Goal: Task Accomplishment & Management: Use online tool/utility

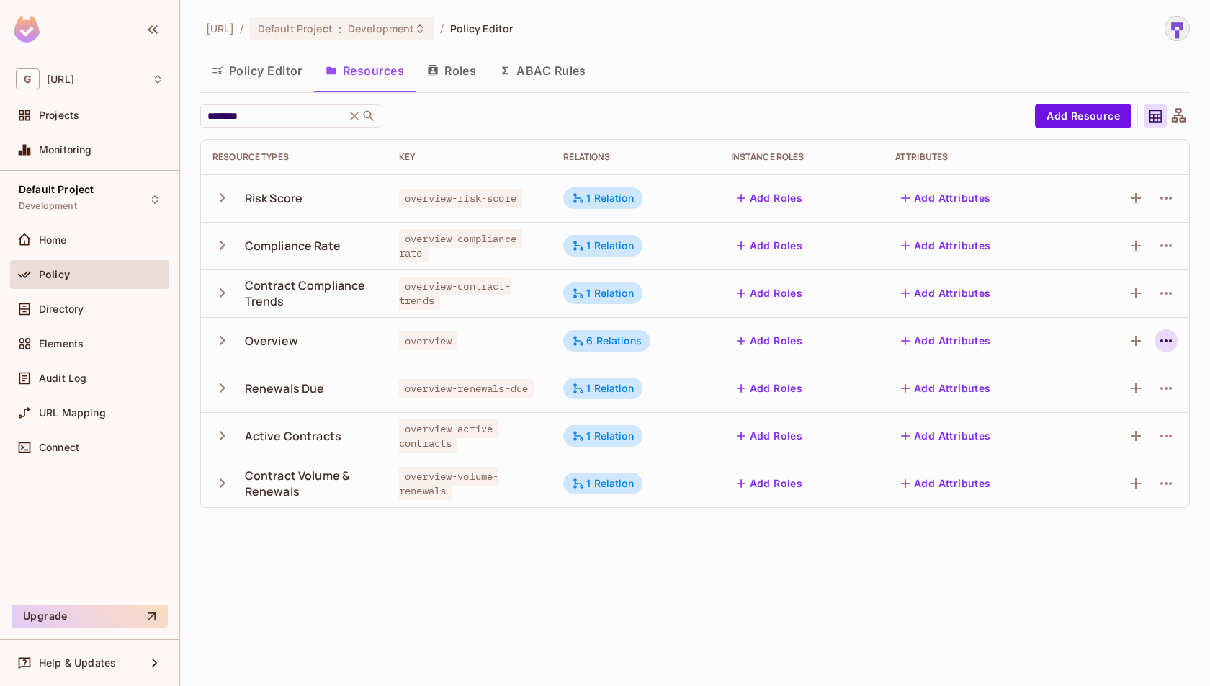
click at [1163, 340] on icon "button" at bounding box center [1166, 340] width 17 height 17
click at [1112, 402] on div "Edit Resource" at bounding box center [1104, 397] width 68 height 14
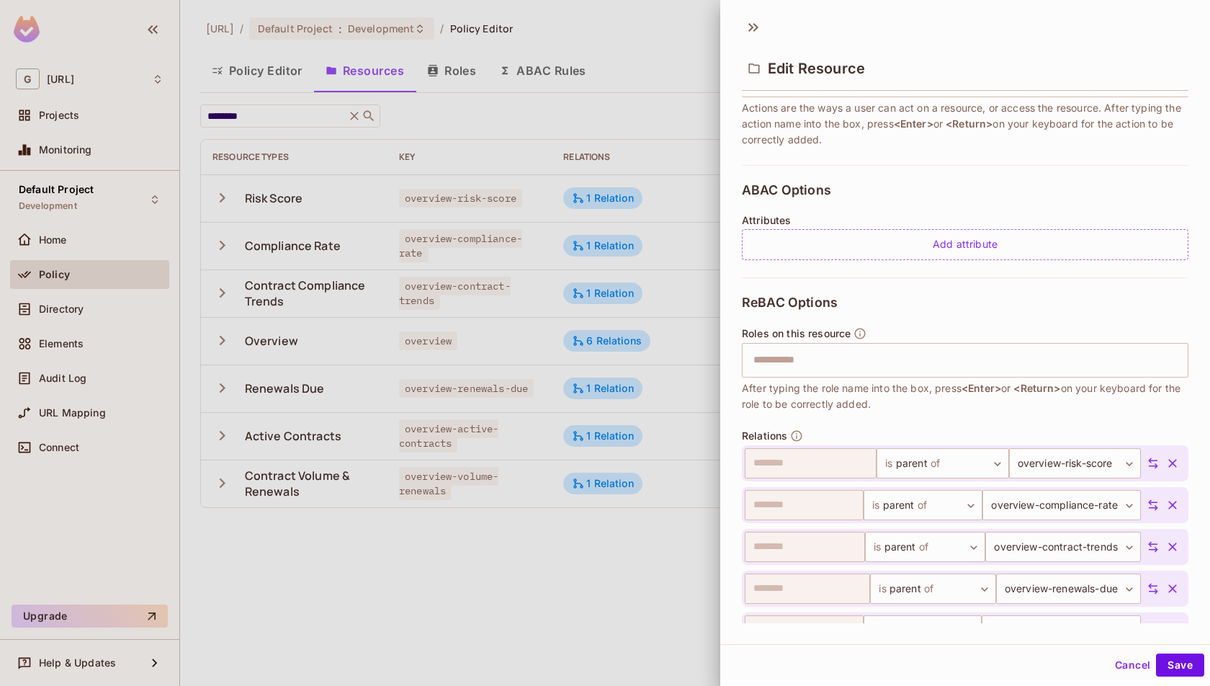
scroll to position [356, 0]
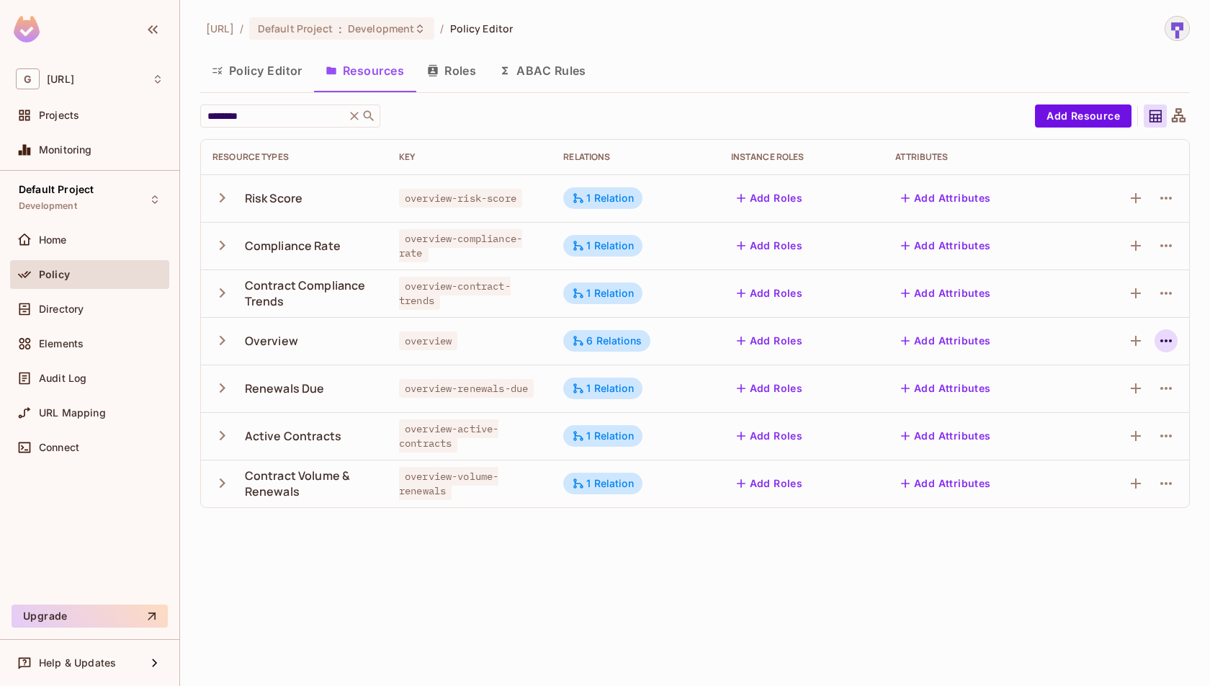
click at [1173, 342] on icon "button" at bounding box center [1166, 340] width 17 height 17
click at [1128, 402] on div "Edit Resource" at bounding box center [1104, 397] width 68 height 14
click at [1171, 335] on icon "button" at bounding box center [1166, 340] width 17 height 17
click at [1114, 403] on div "Edit Resource" at bounding box center [1104, 397] width 68 height 14
click at [1168, 386] on icon "button" at bounding box center [1166, 388] width 17 height 17
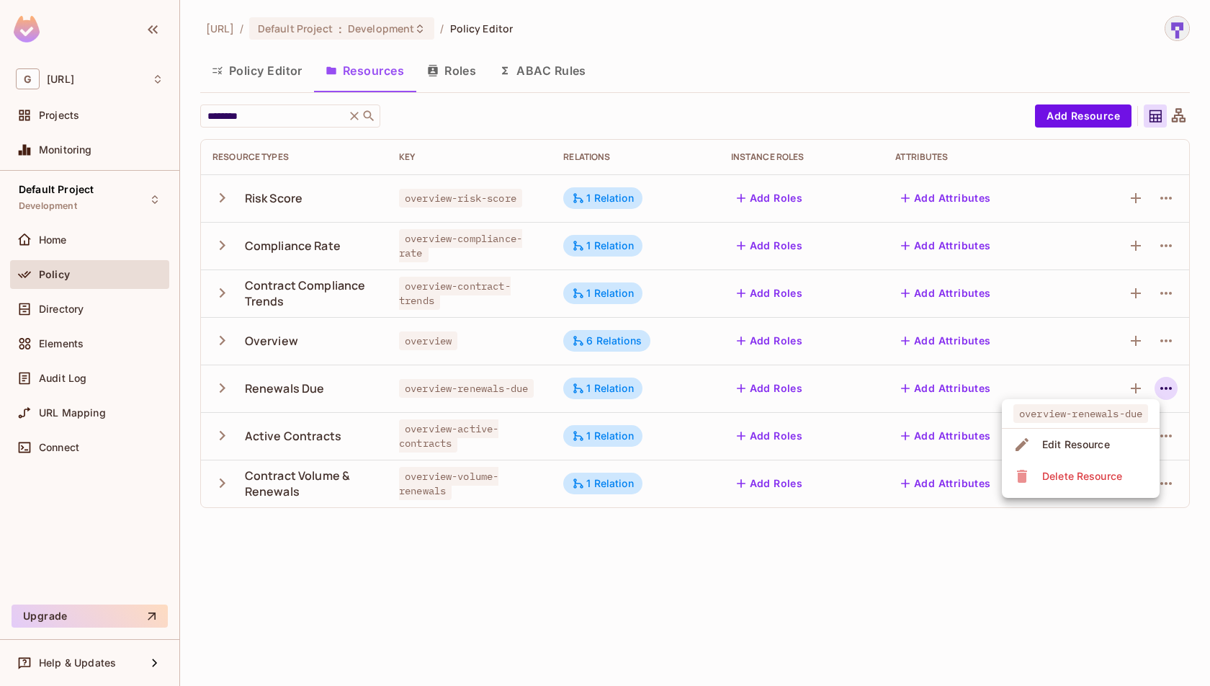
click at [1160, 334] on div at bounding box center [605, 343] width 1210 height 686
click at [1160, 334] on icon "button" at bounding box center [1166, 340] width 17 height 17
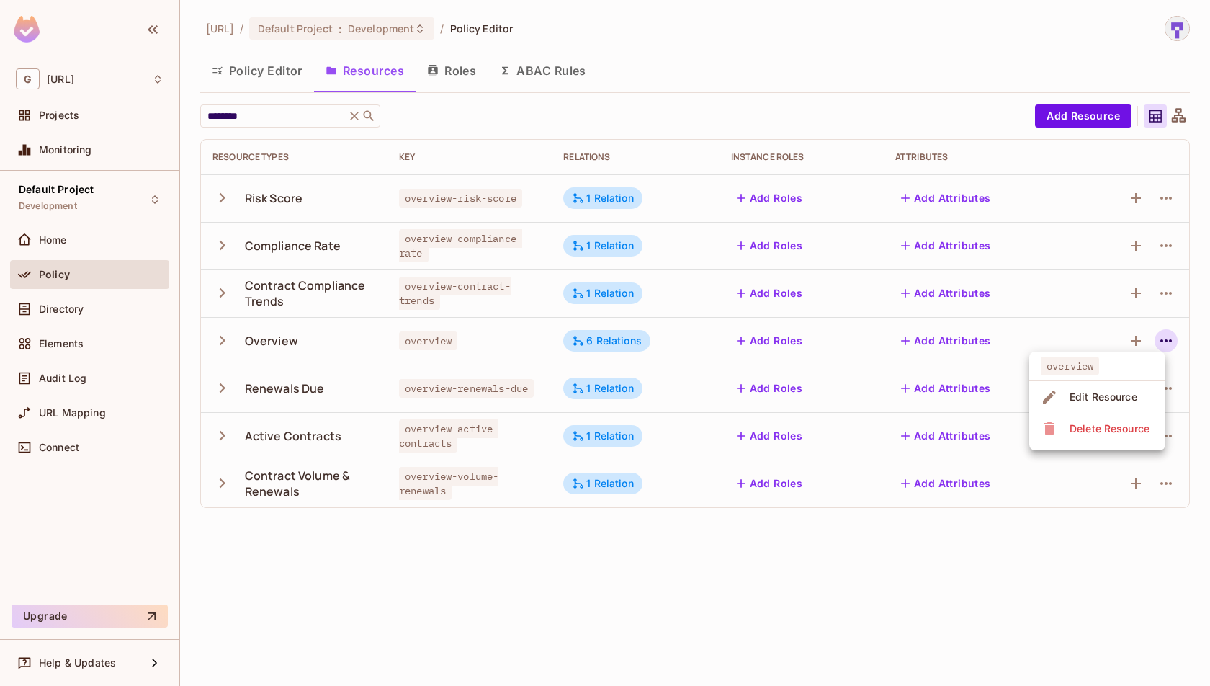
click at [1124, 395] on div "Edit Resource" at bounding box center [1104, 397] width 68 height 14
click at [1137, 338] on icon "button" at bounding box center [1135, 340] width 17 height 17
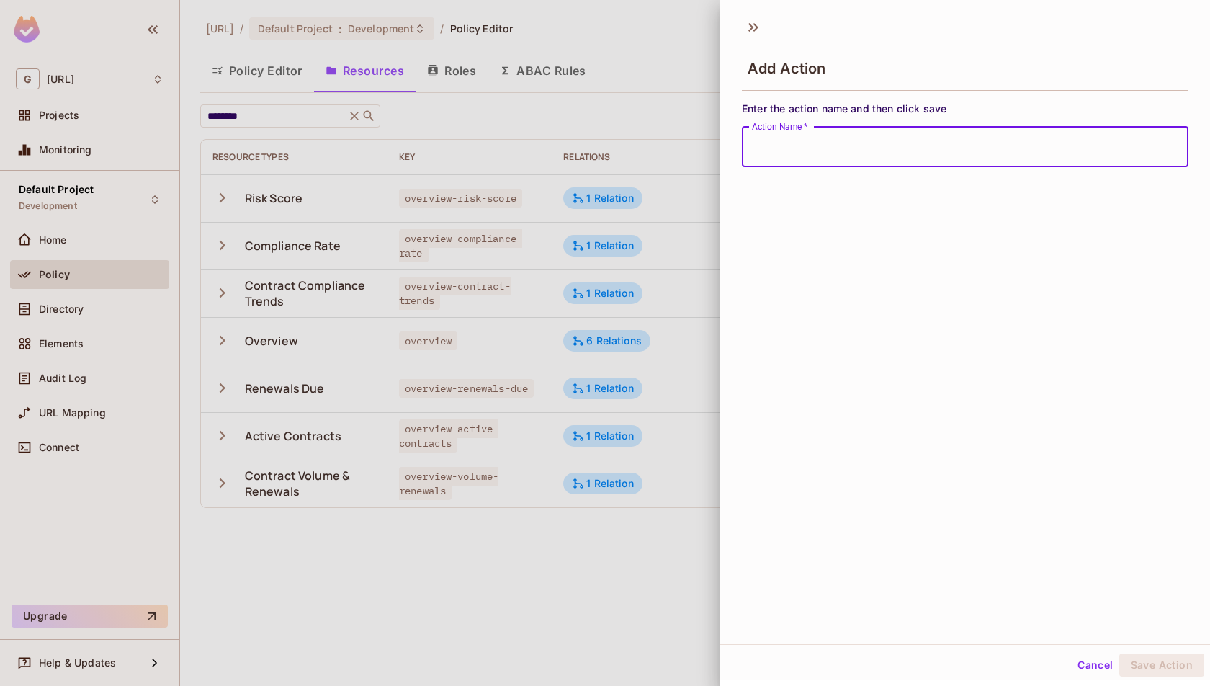
click at [828, 146] on input "Action Name   *" at bounding box center [965, 147] width 447 height 40
click at [746, 33] on icon at bounding box center [753, 27] width 23 height 23
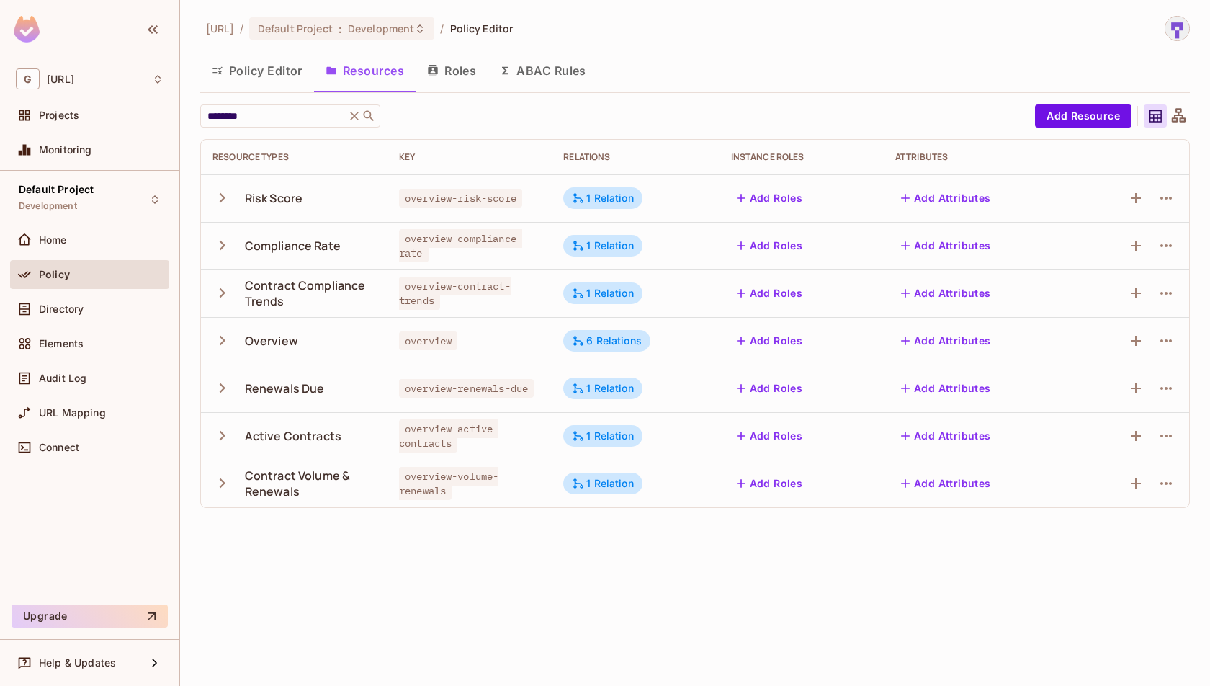
click at [223, 342] on icon "button" at bounding box center [222, 340] width 19 height 19
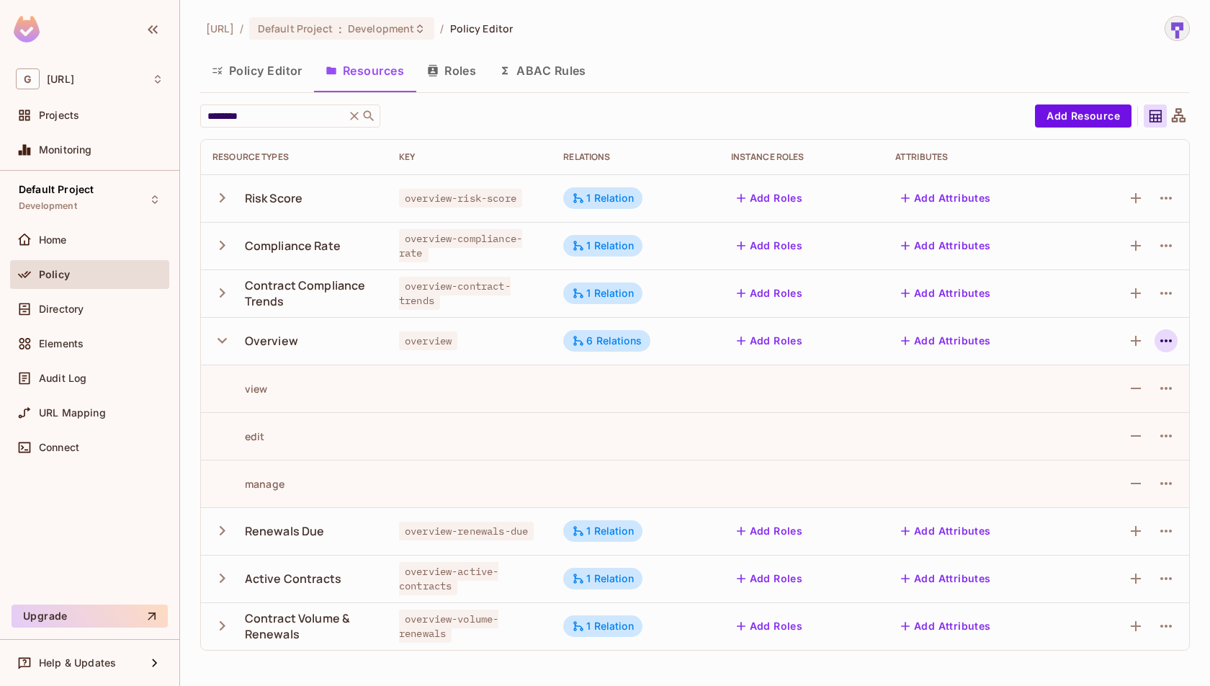
click at [1158, 342] on icon "button" at bounding box center [1166, 340] width 17 height 17
click at [1127, 394] on div "Edit Resource" at bounding box center [1104, 397] width 68 height 14
click at [1171, 339] on icon "button" at bounding box center [1166, 340] width 12 height 3
click at [1128, 398] on div "Edit Resource" at bounding box center [1104, 397] width 68 height 14
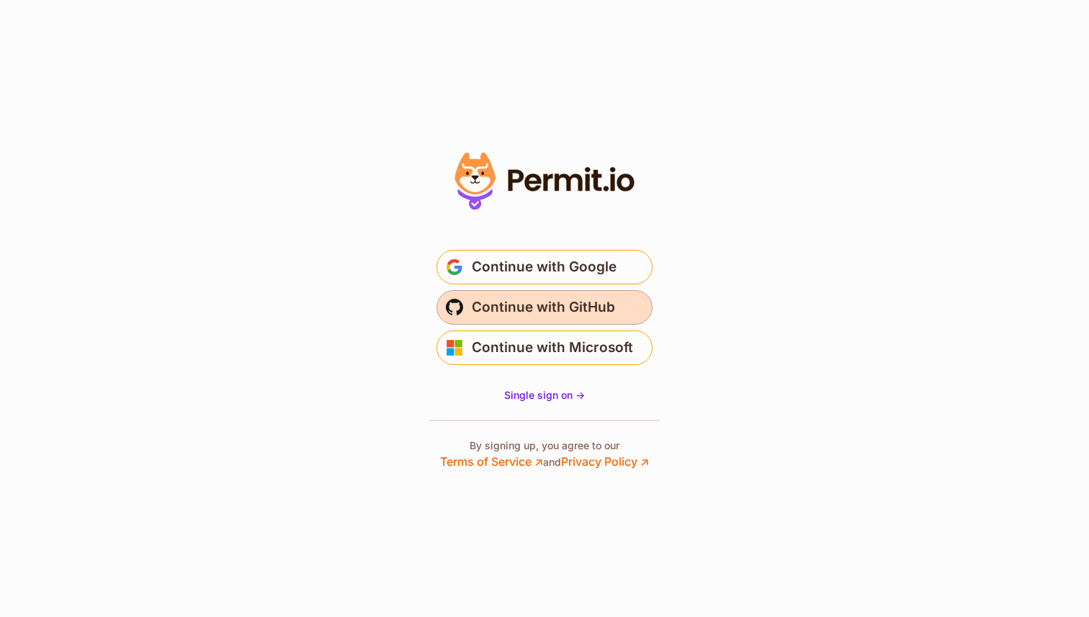
click at [599, 308] on span "Continue with GitHub" at bounding box center [543, 307] width 143 height 23
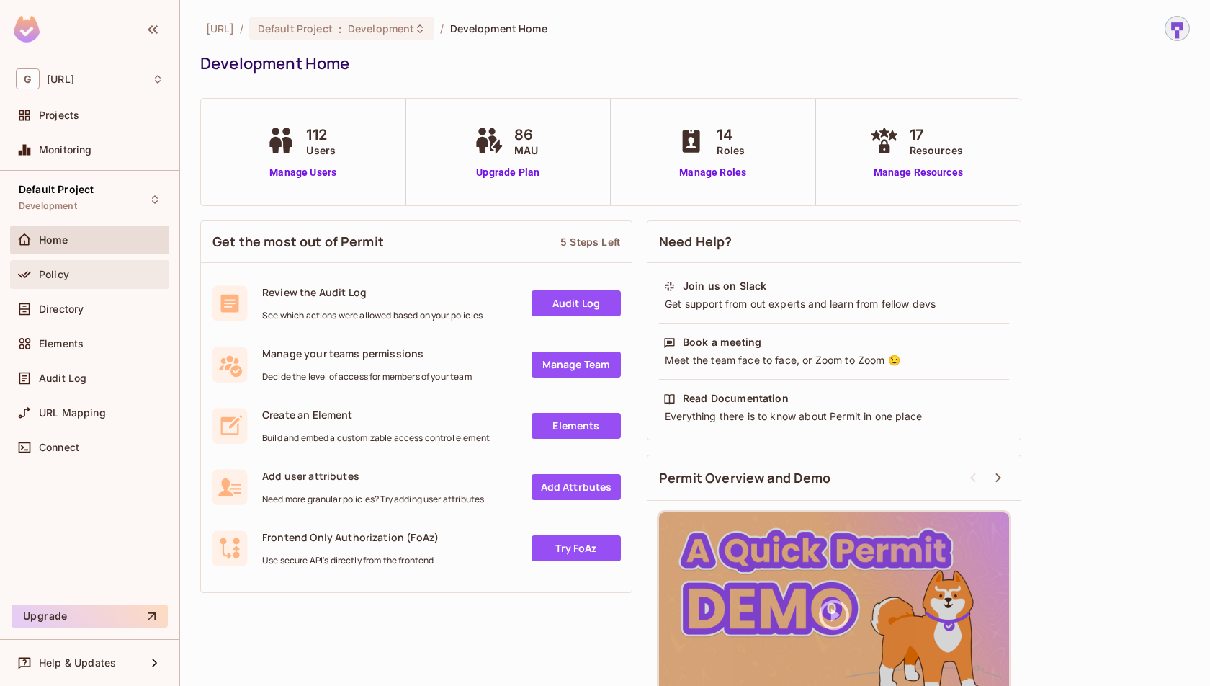
click at [53, 266] on div "Policy" at bounding box center [90, 274] width 148 height 17
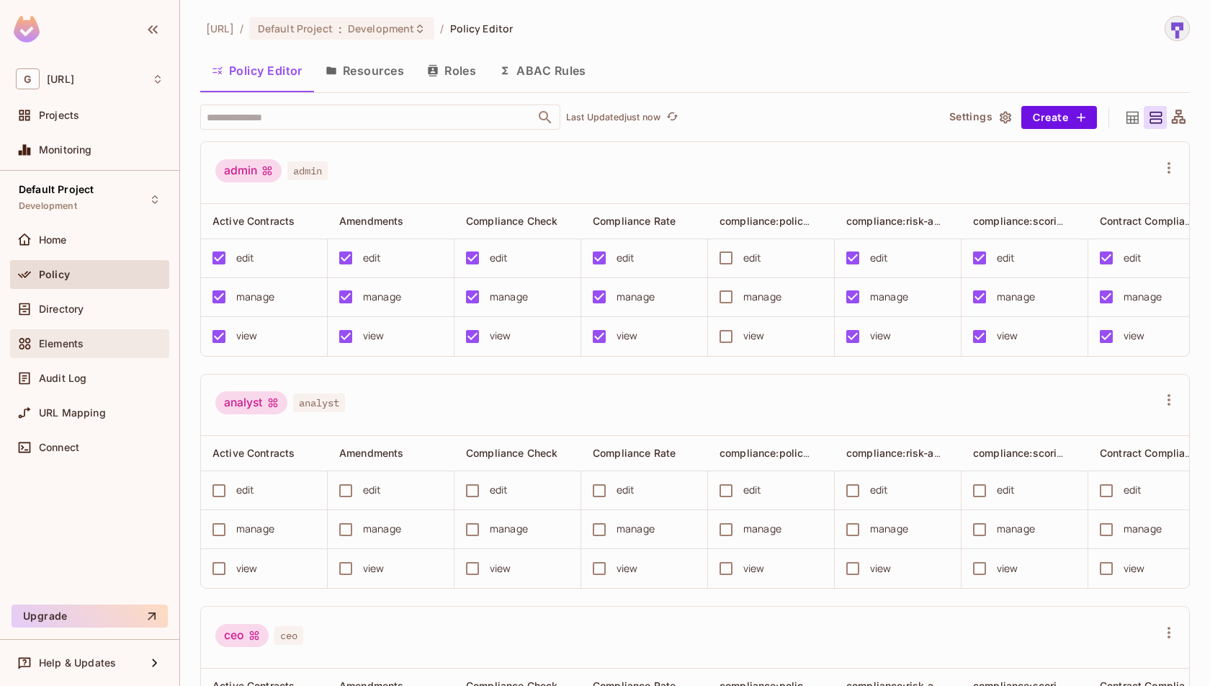
click at [93, 341] on div "Elements" at bounding box center [101, 344] width 125 height 12
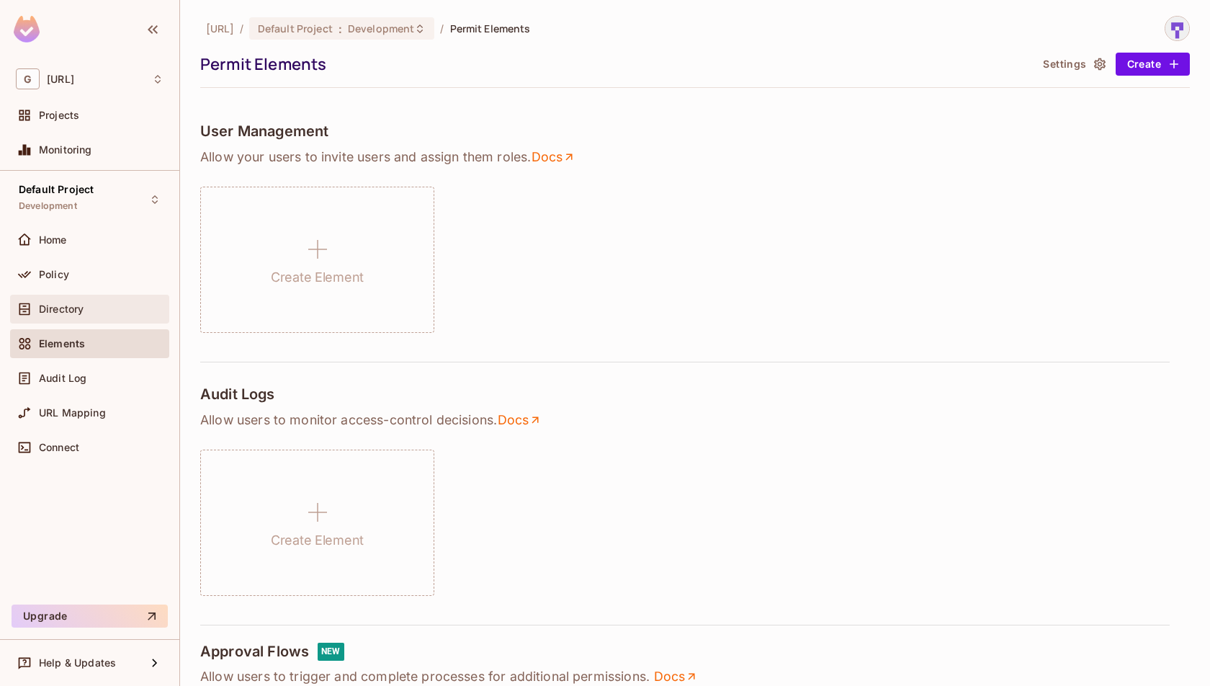
click at [81, 303] on span "Directory" at bounding box center [61, 309] width 45 height 12
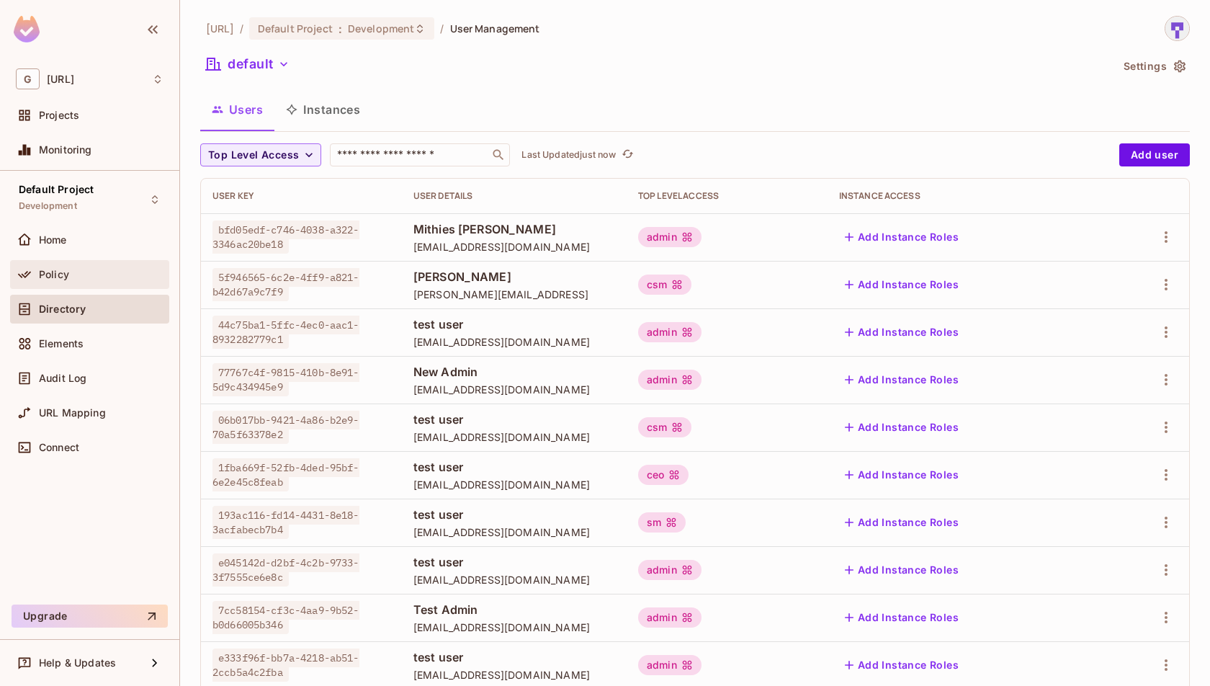
click at [55, 283] on div "Policy" at bounding box center [89, 274] width 159 height 29
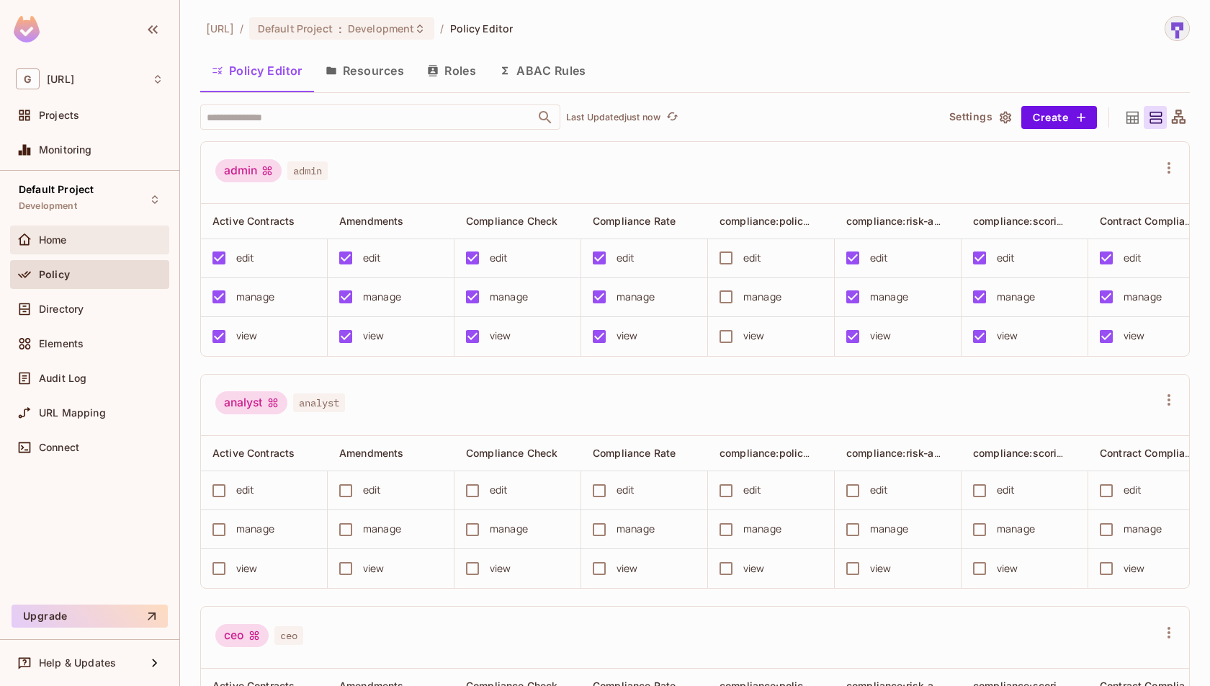
click at [52, 245] on div "Home" at bounding box center [90, 239] width 148 height 17
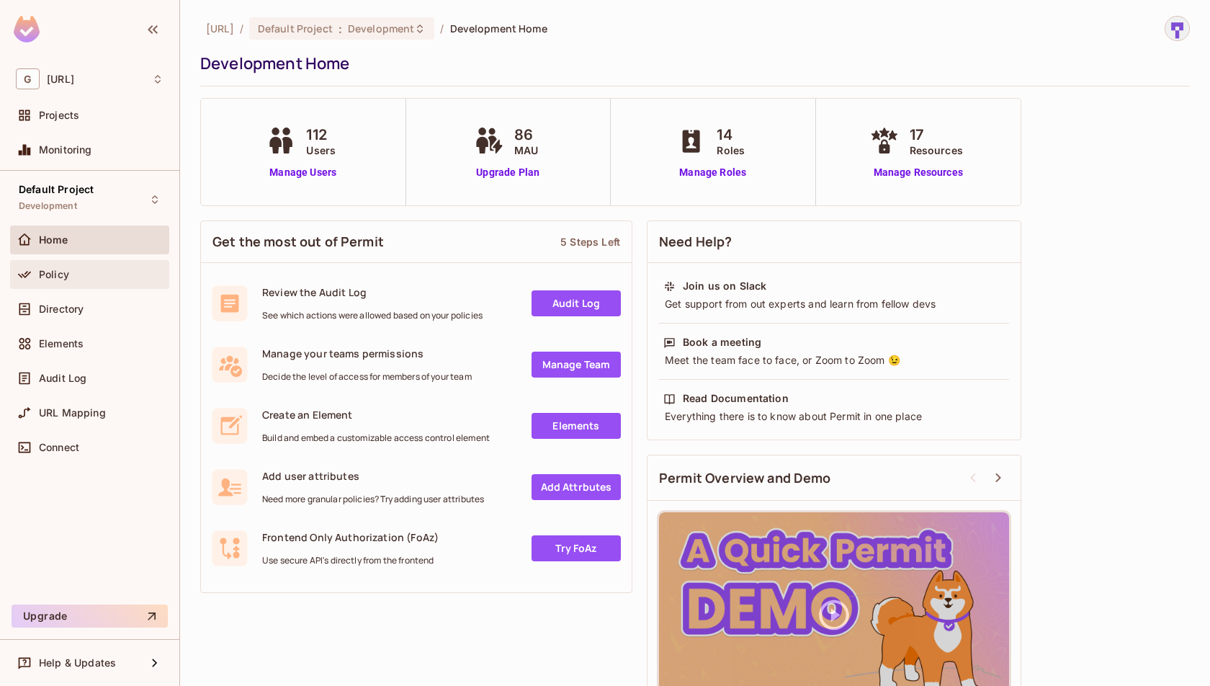
click at [73, 271] on div "Policy" at bounding box center [101, 275] width 125 height 12
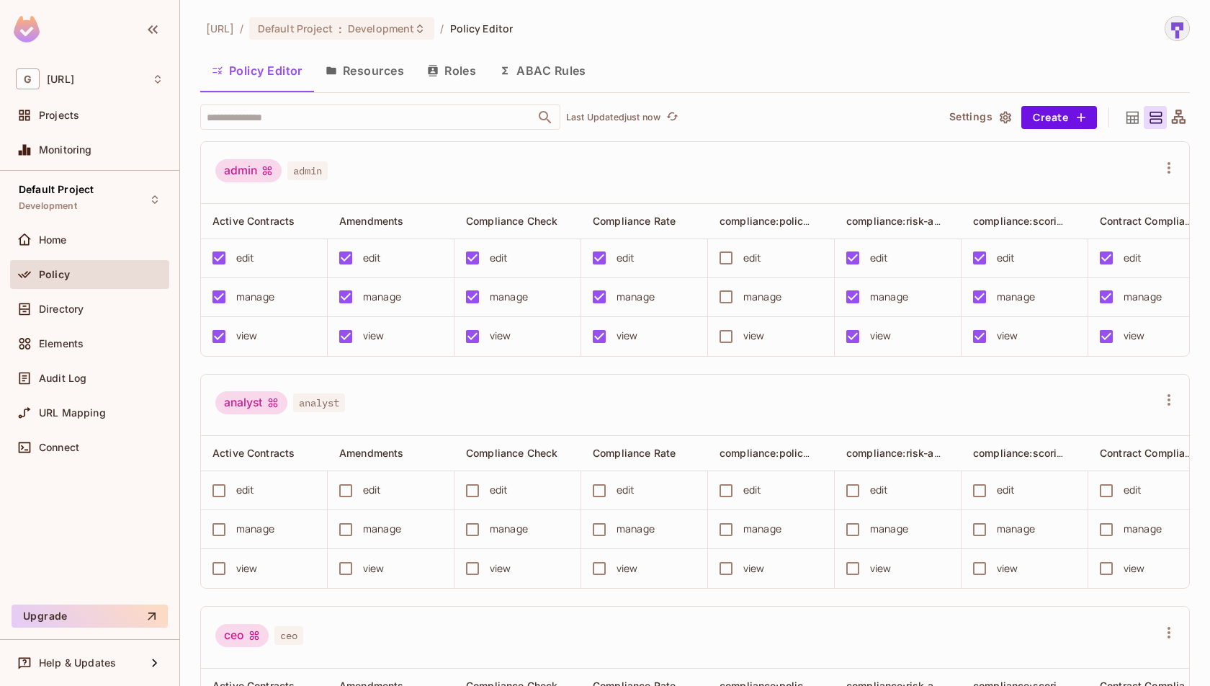
click at [374, 76] on button "Resources" at bounding box center [365, 71] width 102 height 36
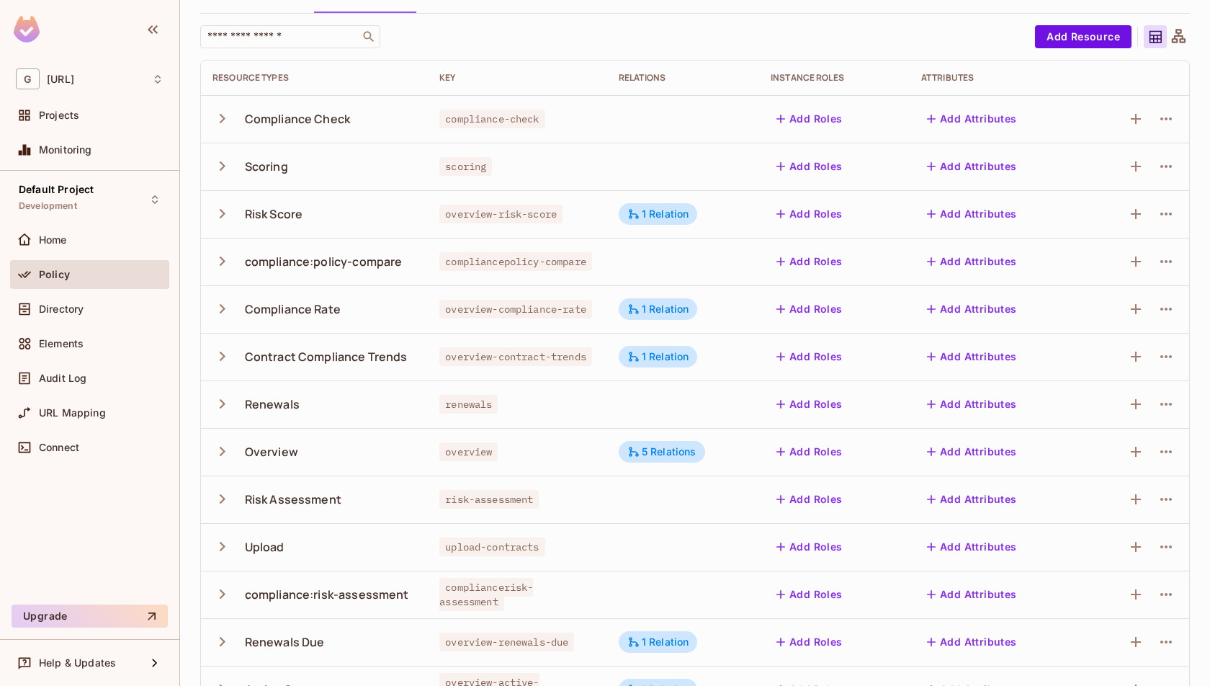
scroll to position [102, 0]
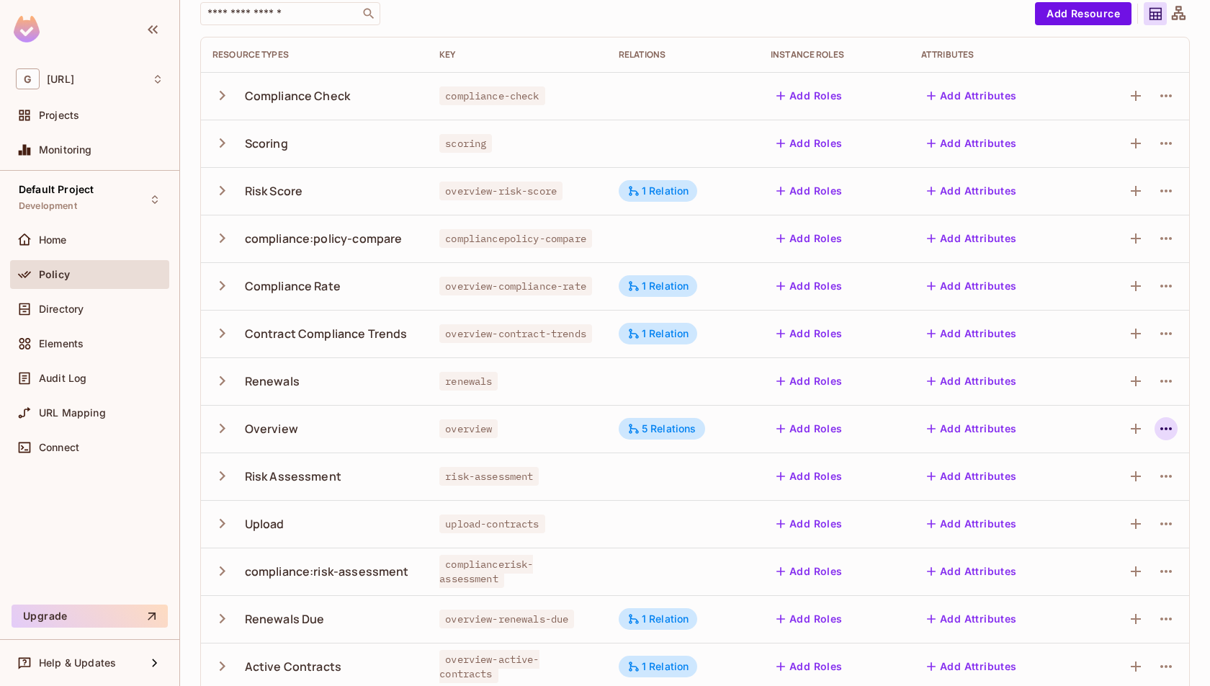
click at [1171, 430] on icon "button" at bounding box center [1166, 428] width 17 height 17
click at [1137, 483] on span "Edit Resource" at bounding box center [1103, 484] width 76 height 23
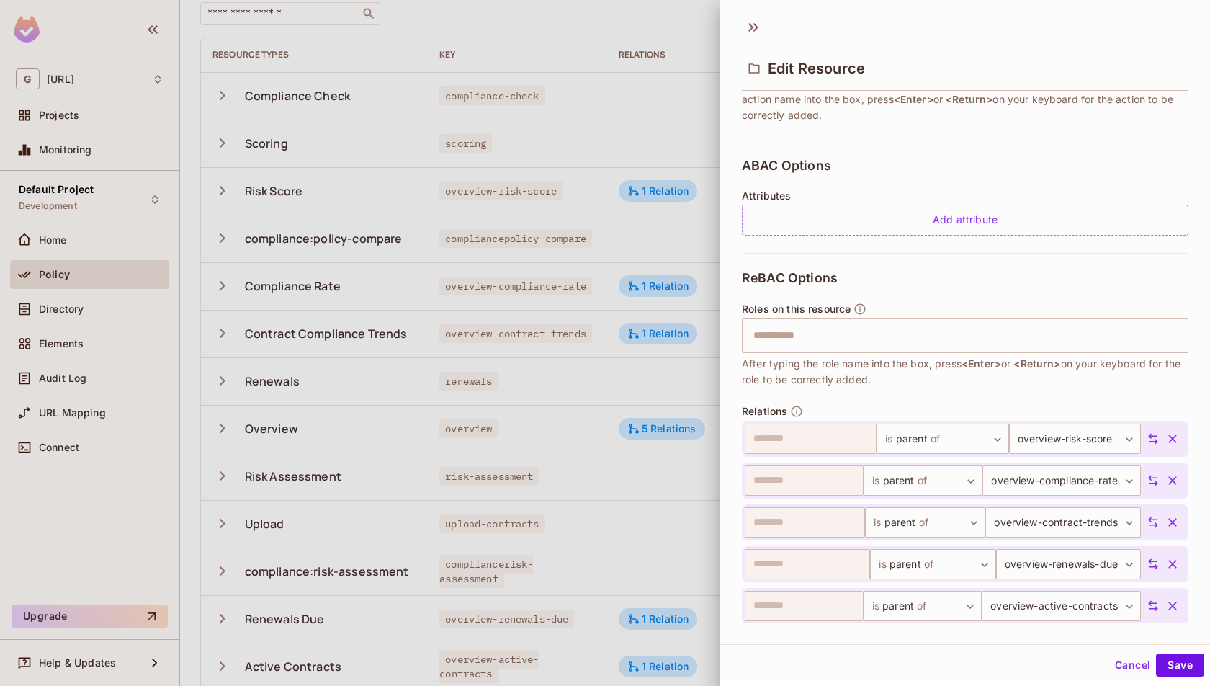
scroll to position [0, 0]
